Goal: Find specific page/section: Find specific page/section

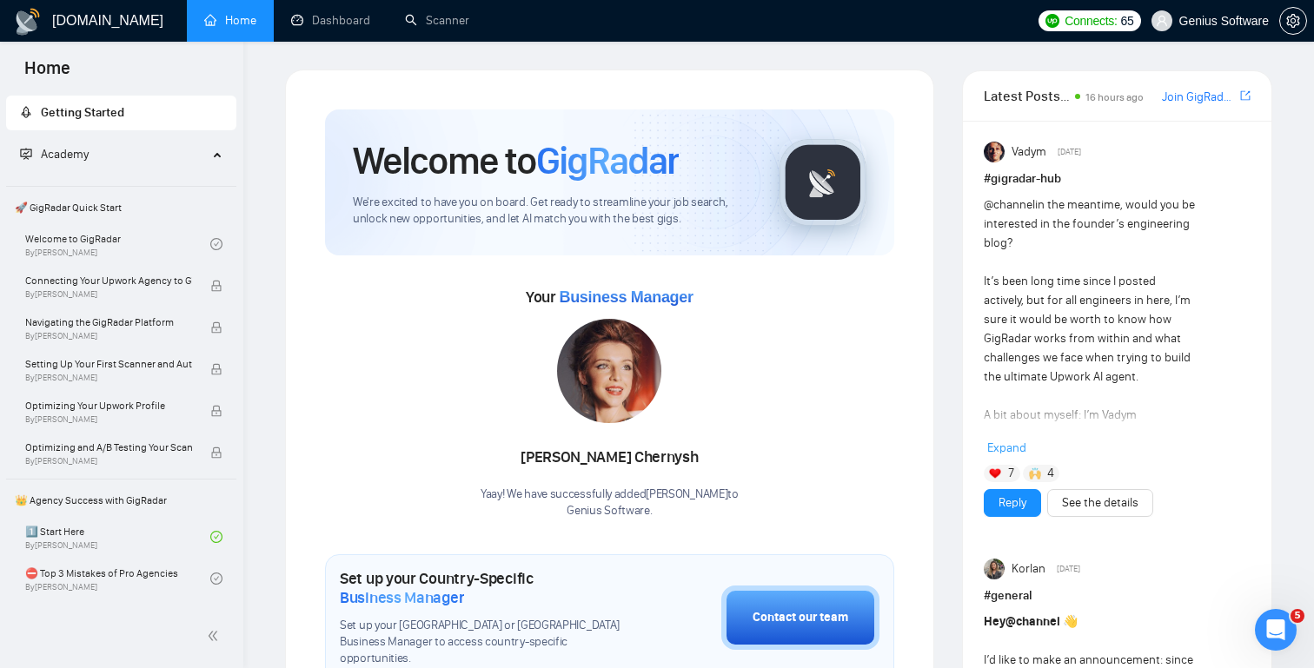
click at [335, 27] on link "Dashboard" at bounding box center [330, 20] width 79 height 15
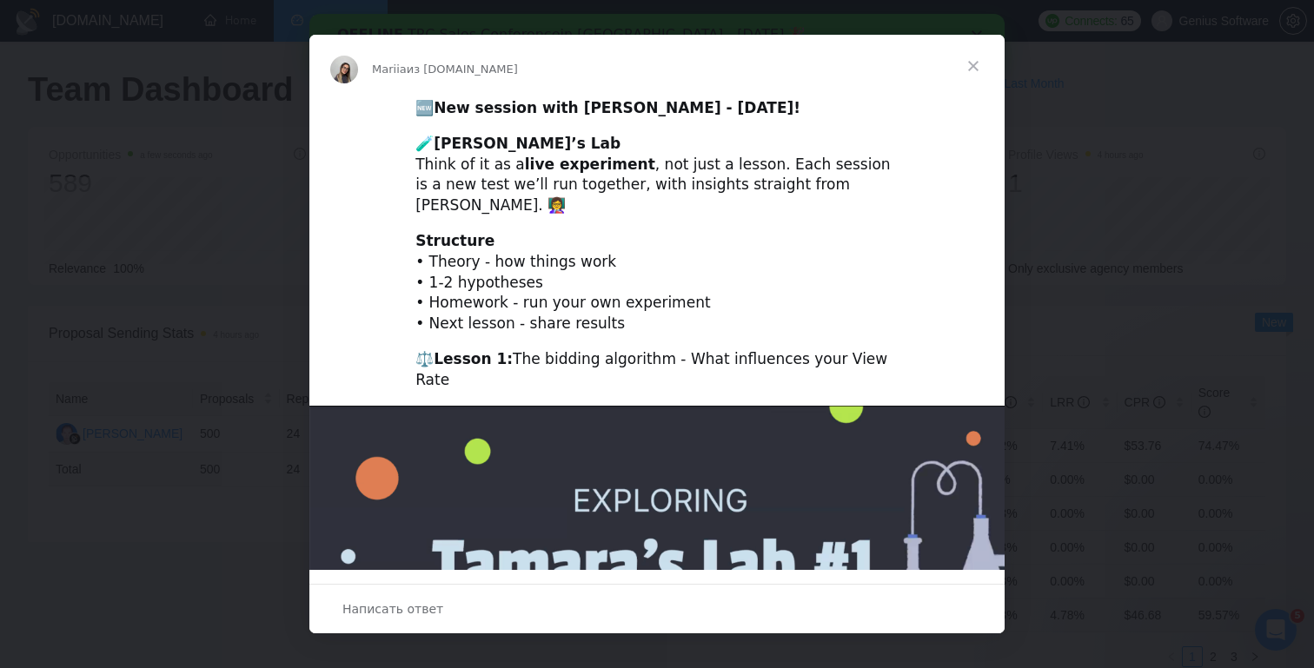
click at [975, 66] on span "Закрыть" at bounding box center [973, 66] width 63 height 63
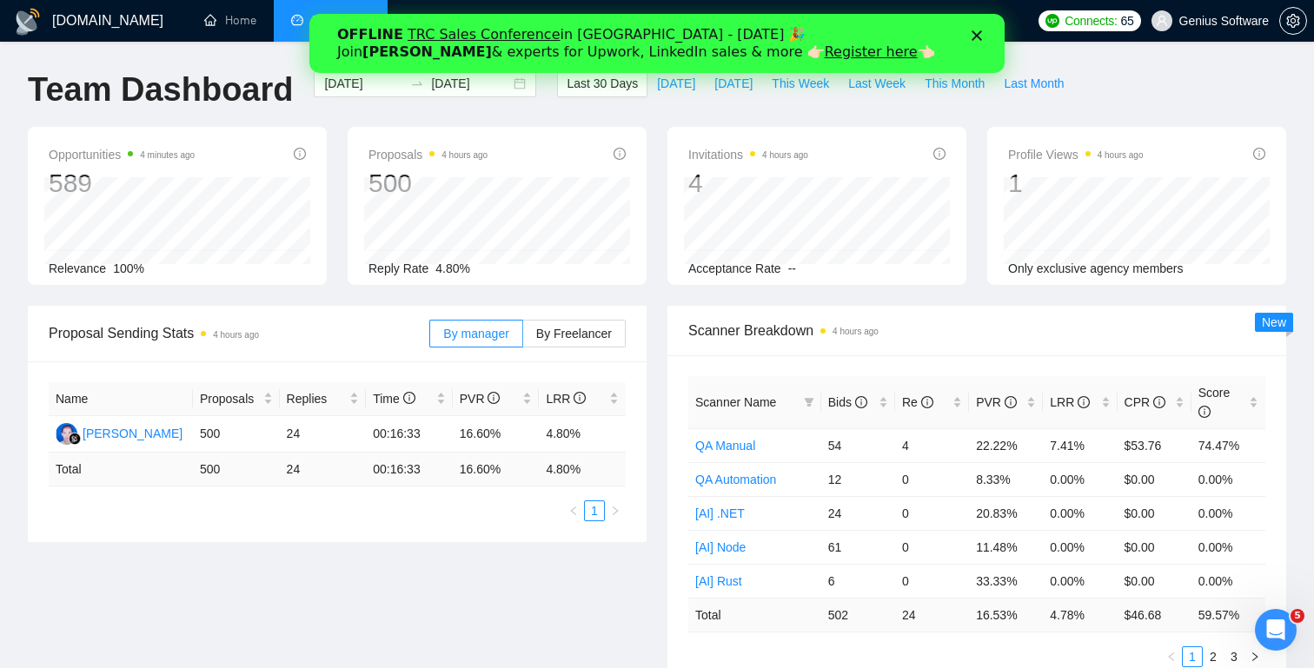
click at [985, 34] on div "Закрыть" at bounding box center [980, 35] width 17 height 10
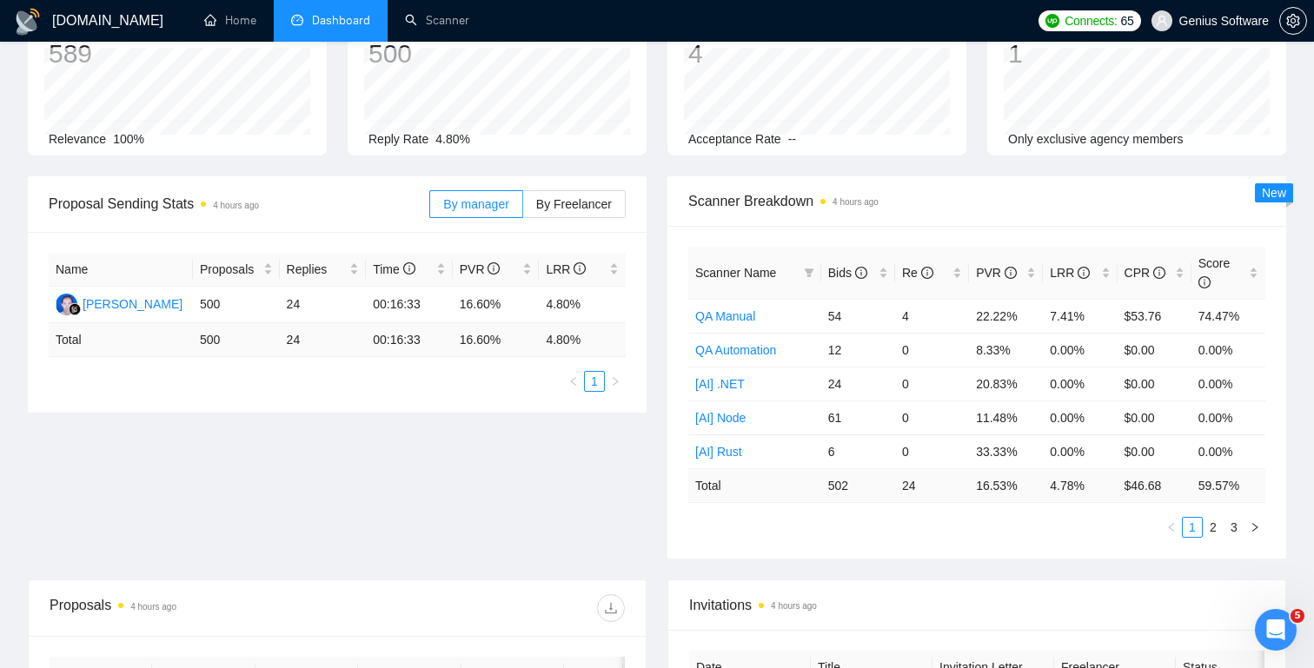
scroll to position [141, 0]
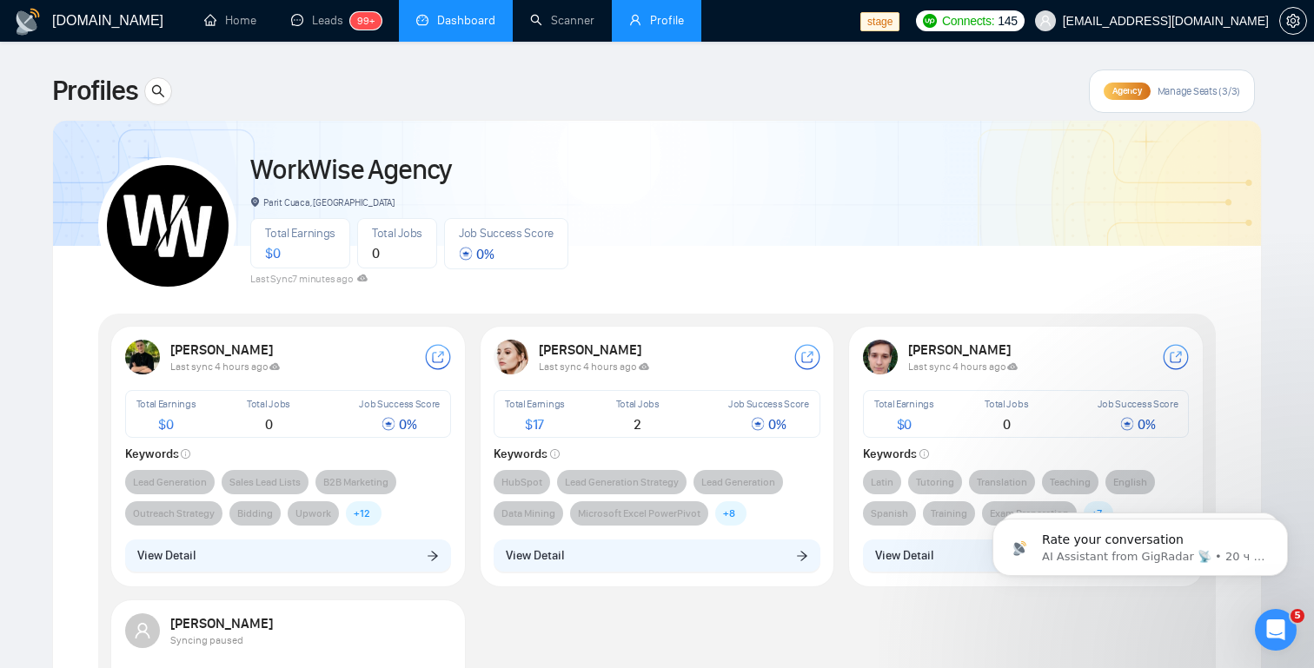
click at [475, 21] on link "Dashboard" at bounding box center [455, 20] width 79 height 15
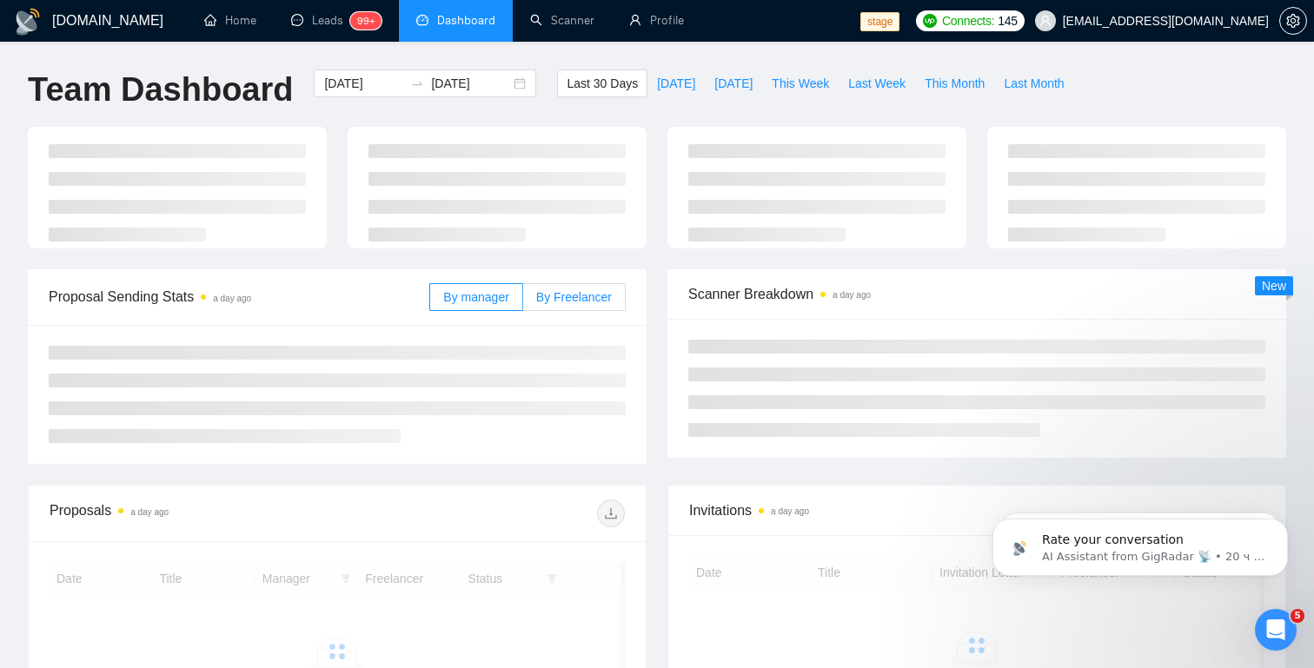
click at [577, 298] on span "By Freelancer" at bounding box center [574, 297] width 76 height 14
click at [523, 302] on input "By Freelancer" at bounding box center [523, 302] width 0 height 0
radio input "true"
radio input "false"
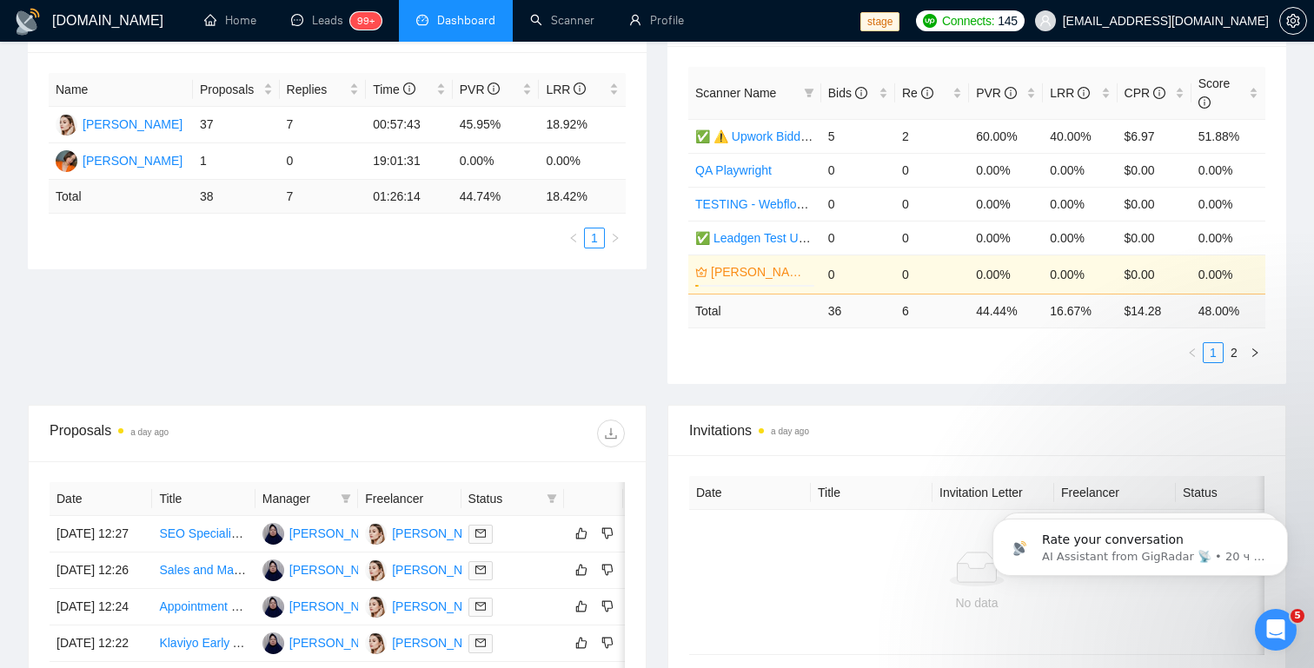
scroll to position [325, 0]
